Goal: Download file/media: Obtain a digital file from the website

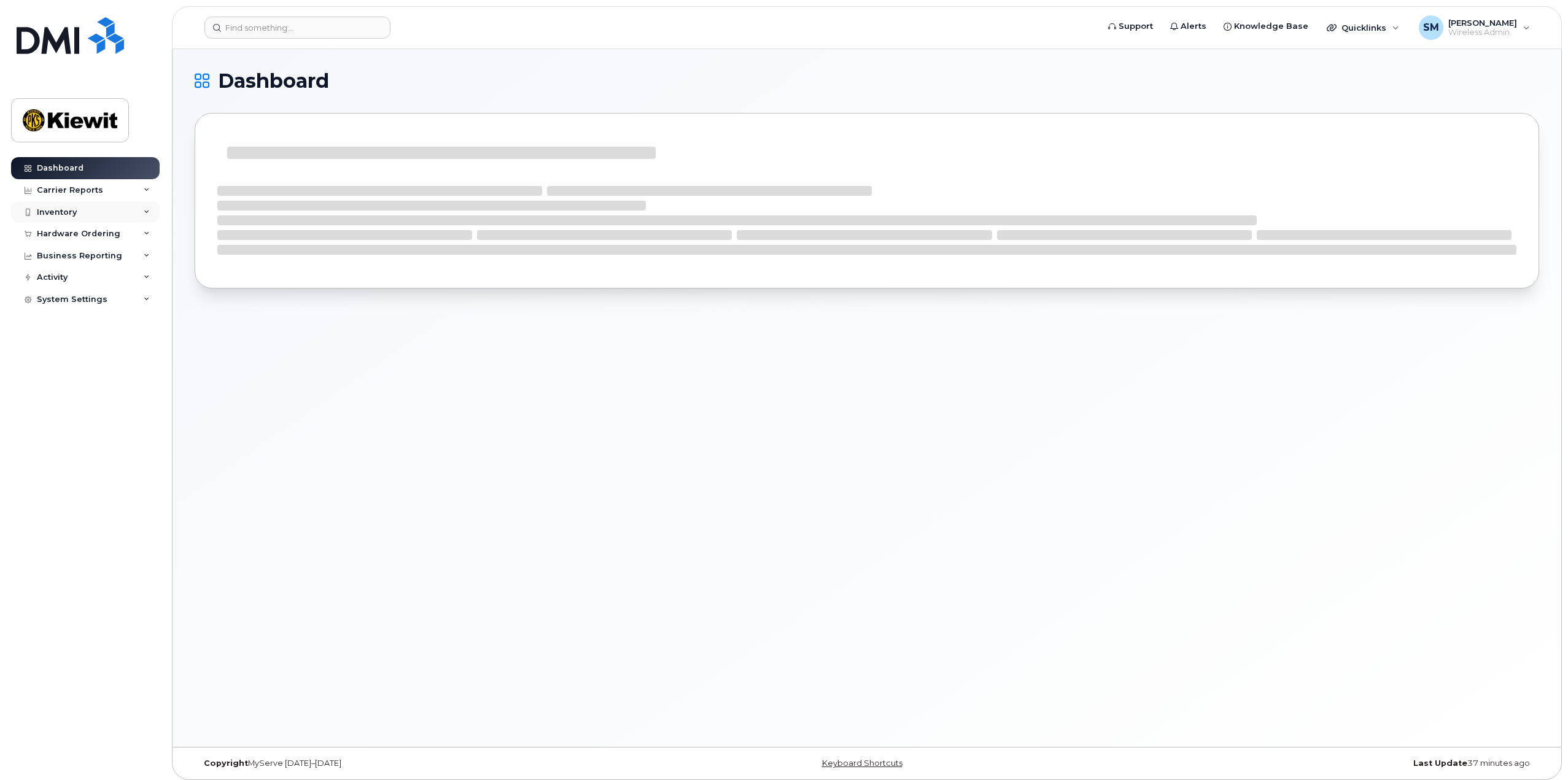
click at [144, 213] on icon at bounding box center [147, 213] width 6 height 6
click at [105, 231] on div "Mobility Devices" at bounding box center [77, 234] width 69 height 11
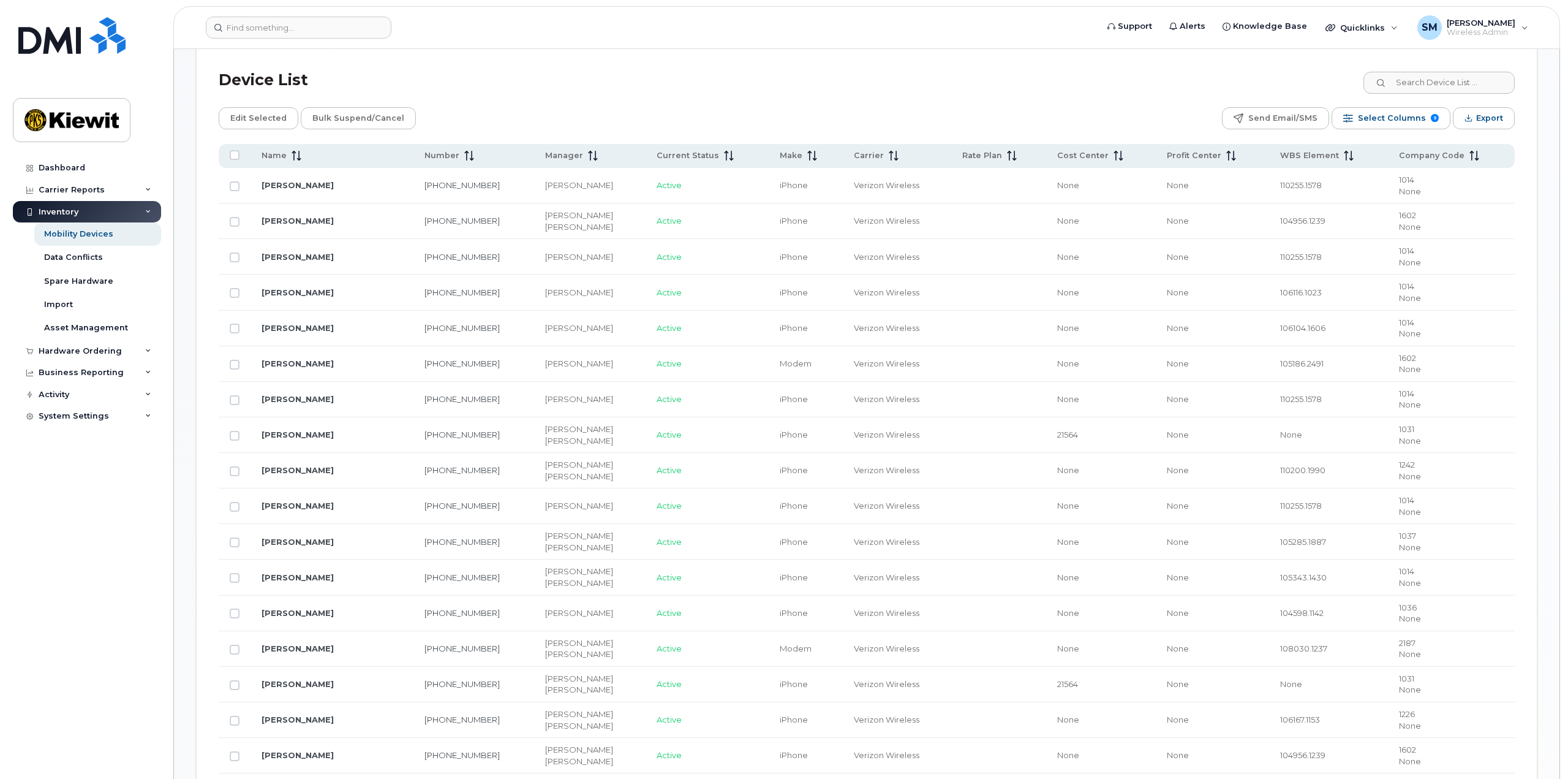
scroll to position [429, 0]
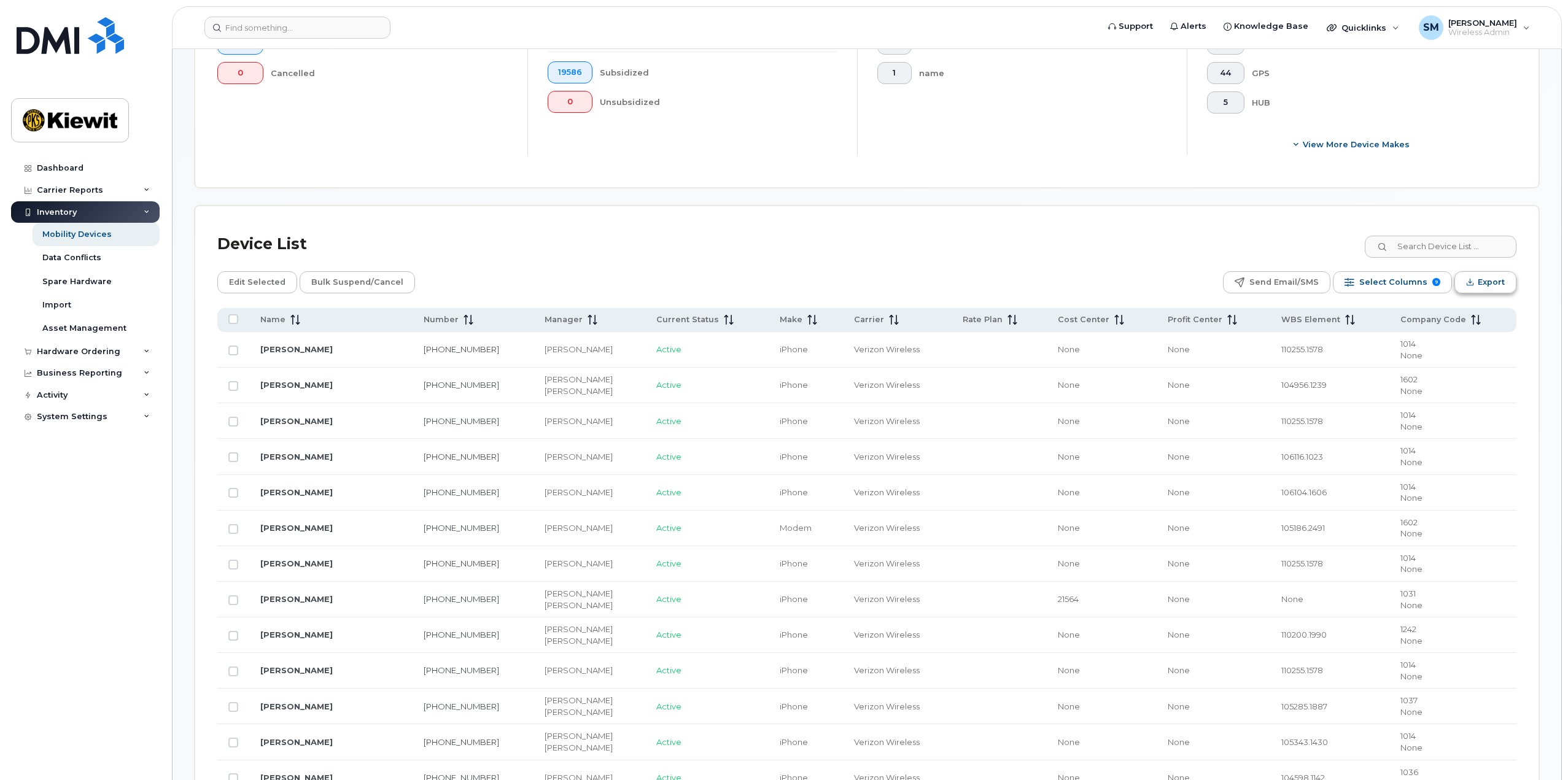
click at [1502, 286] on span "Export" at bounding box center [1490, 283] width 27 height 18
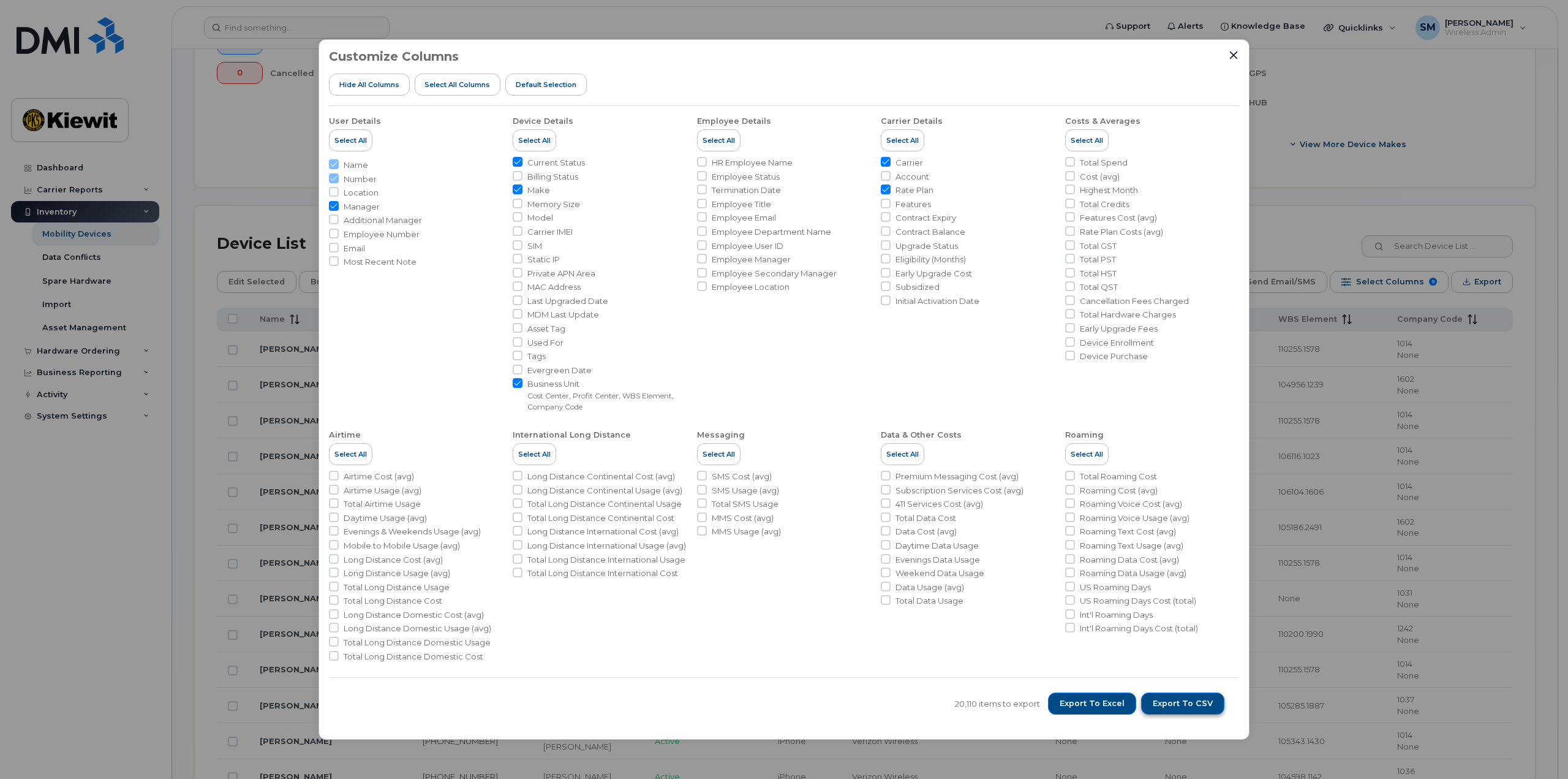
click at [1176, 706] on span "Export to CSV" at bounding box center [1183, 704] width 60 height 11
click at [334, 206] on input "Manager" at bounding box center [334, 205] width 10 height 10
checkbox input "false"
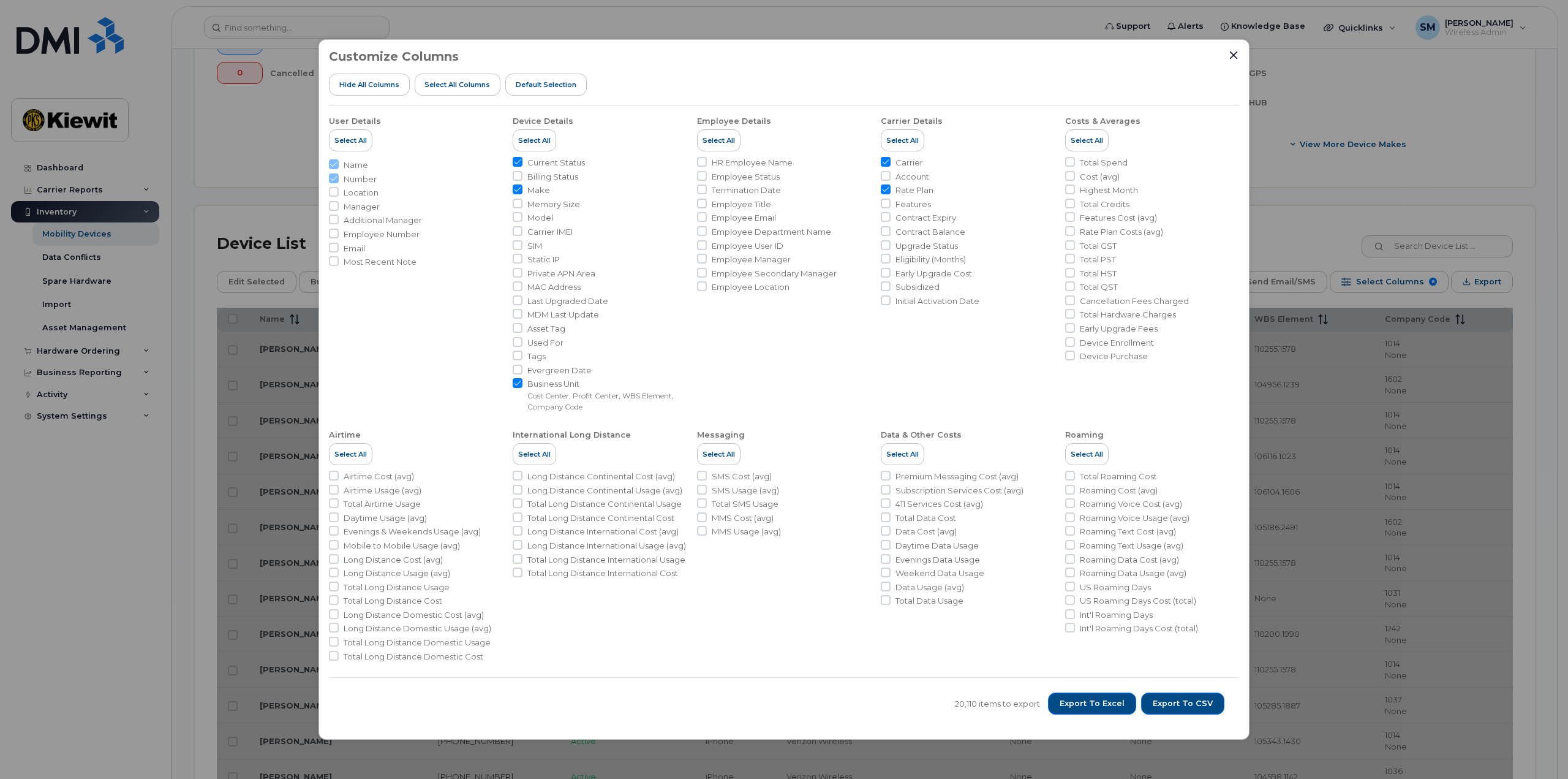
click at [889, 189] on input "Rate Plan" at bounding box center [885, 189] width 10 height 10
checkbox input "false"
click at [1167, 703] on span "Export to CSV" at bounding box center [1183, 704] width 60 height 11
